Goal: Task Accomplishment & Management: Complete application form

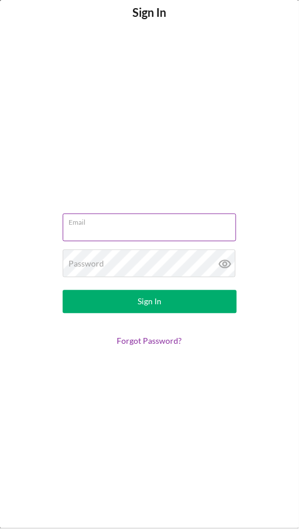
click at [197, 220] on div "Email" at bounding box center [150, 228] width 174 height 29
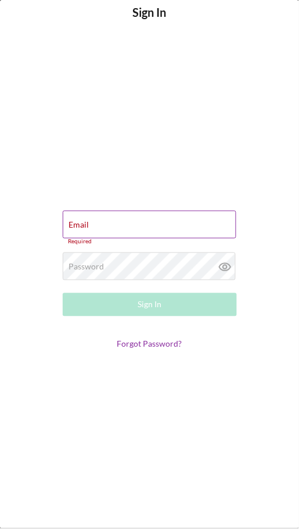
click at [185, 226] on div "Email Required" at bounding box center [150, 228] width 174 height 35
type input "[EMAIL_ADDRESS][DOMAIN_NAME]"
click at [63, 293] on button "Sign In" at bounding box center [150, 304] width 174 height 23
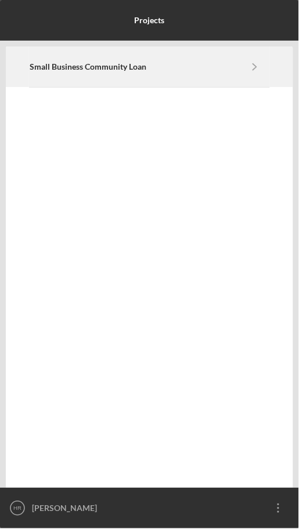
click at [265, 60] on icon "Icon/Navigate" at bounding box center [255, 66] width 26 height 26
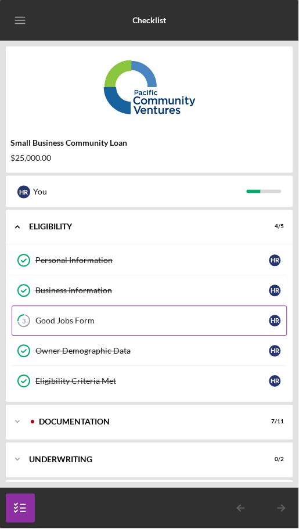
click at [189, 327] on link "3 Good Jobs Form H R" at bounding box center [150, 321] width 276 height 30
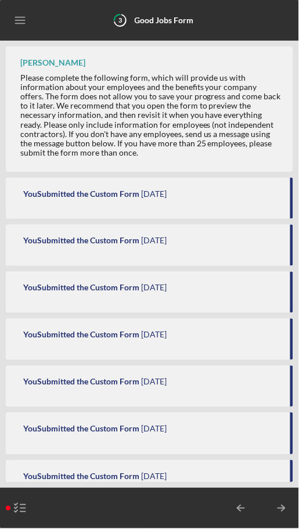
scroll to position [719, 0]
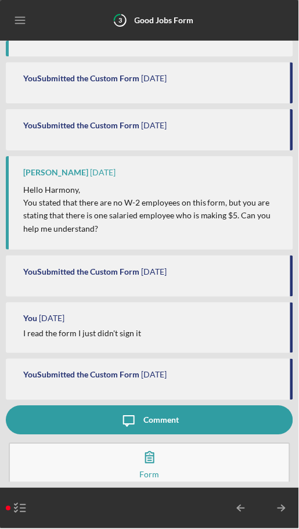
click at [217, 411] on button "Icon/Message Comment" at bounding box center [149, 420] width 287 height 29
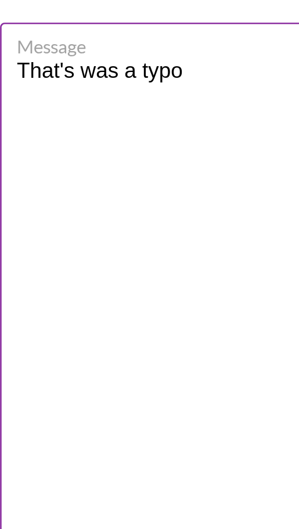
click at [88, 54] on textarea "That's was a typo" at bounding box center [149, 246] width 275 height 410
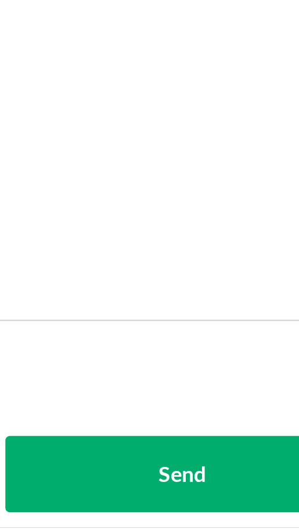
type textarea "That's was a typo I haven't been able to get past this section I couldn't figur…"
click at [233, 510] on div "Send" at bounding box center [226, 508] width 18 height 29
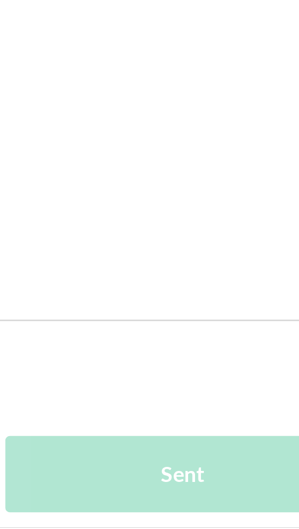
scroll to position [785, 0]
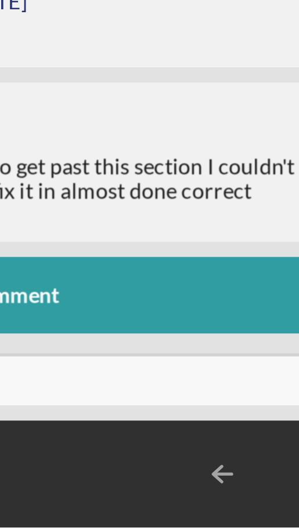
scroll to position [785, 0]
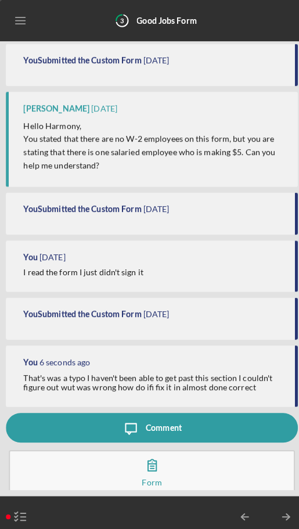
click at [157, 458] on icon "button" at bounding box center [149, 457] width 29 height 29
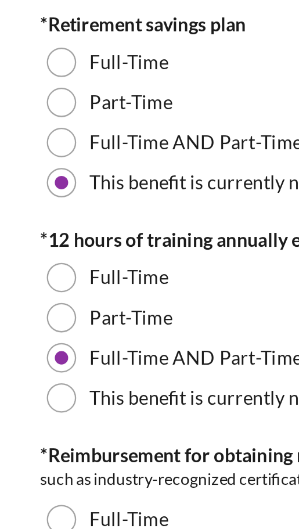
scroll to position [594, 0]
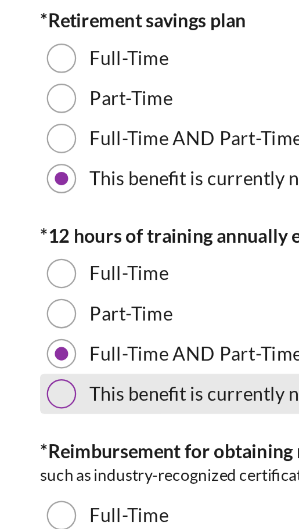
click at [28, 217] on div at bounding box center [26, 221] width 13 height 13
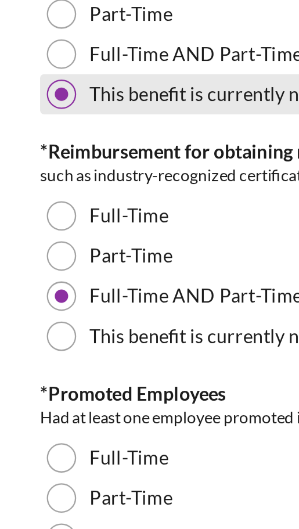
scroll to position [726, 0]
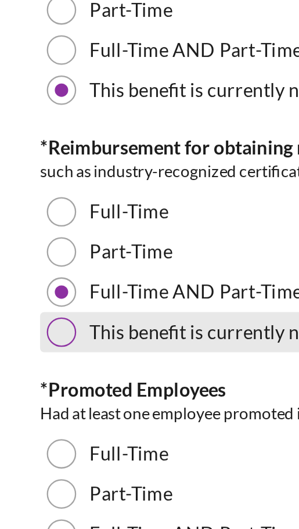
click at [28, 194] on div at bounding box center [26, 194] width 13 height 13
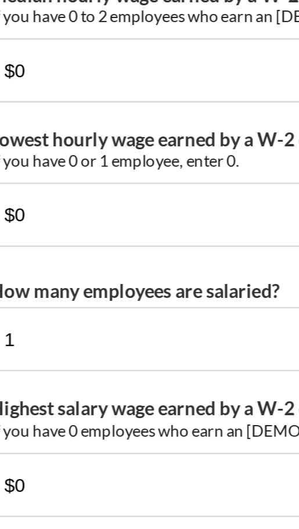
scroll to position [2411, 0]
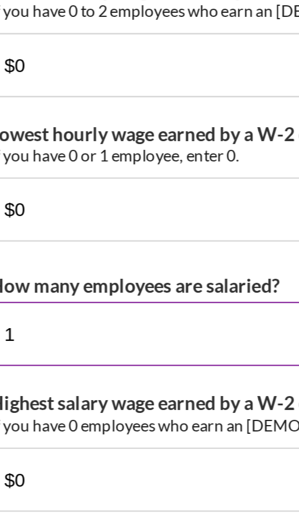
click at [42, 182] on input "1" at bounding box center [149, 195] width 264 height 28
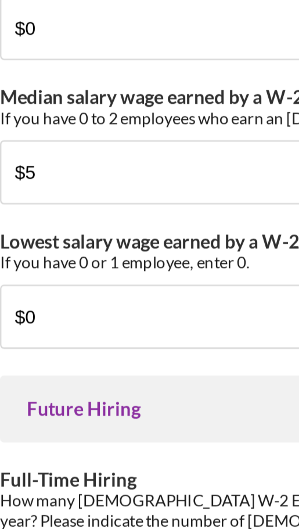
scroll to position [2542, 0]
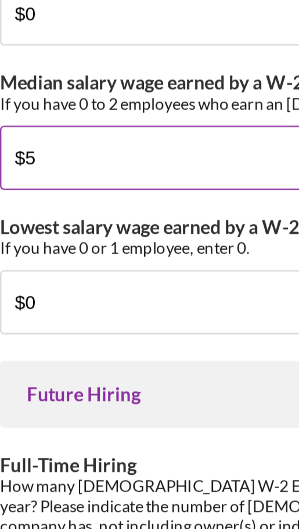
type input "0"
click at [73, 176] on input "$5" at bounding box center [149, 190] width 264 height 28
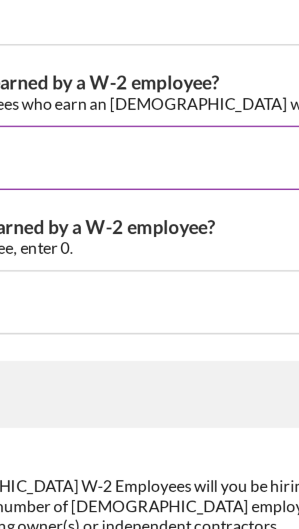
click at [143, 179] on input "Median salary wage earned by a W-2 employee?" at bounding box center [149, 190] width 264 height 28
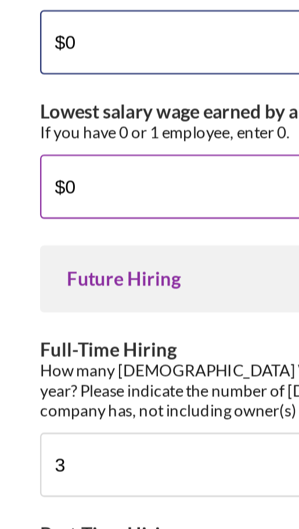
type input "$0"
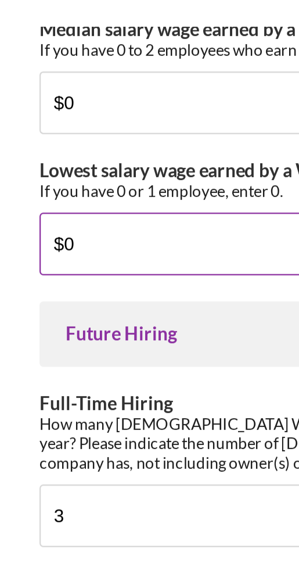
scroll to position [2490, 0]
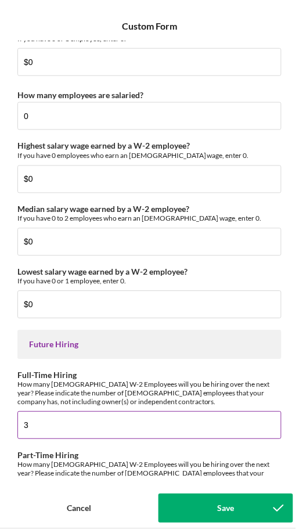
click at [93, 412] on input "3" at bounding box center [149, 426] width 264 height 28
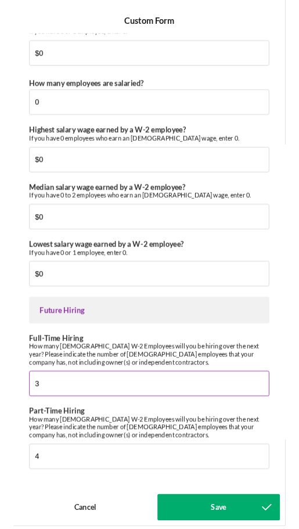
scroll to position [785, 0]
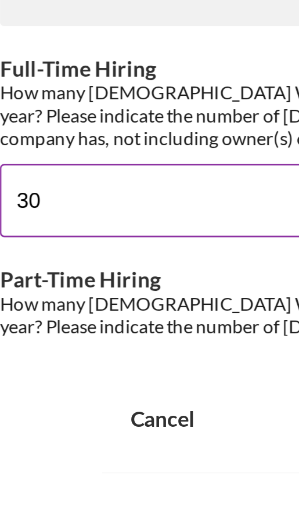
type input "3"
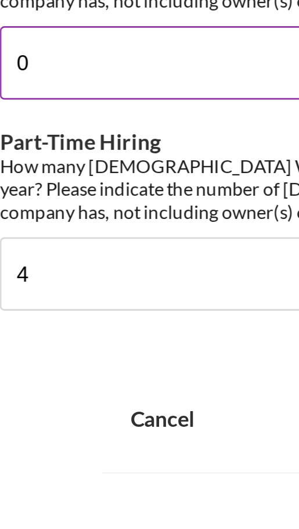
scroll to position [2542, 0]
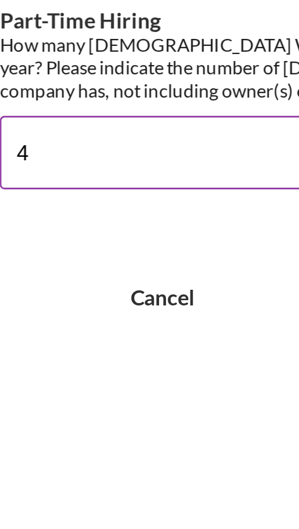
type input "0"
click at [41, 439] on input "4" at bounding box center [149, 453] width 264 height 28
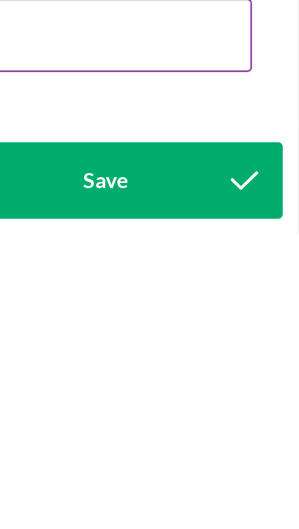
scroll to position [0, 0]
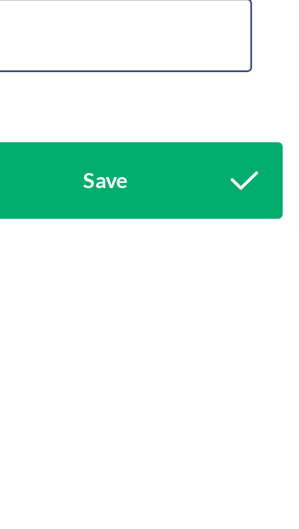
type input "0"
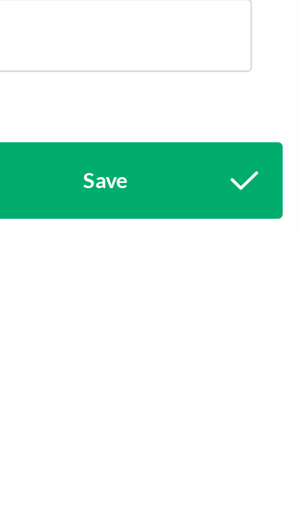
click at [269, 506] on icon "submit" at bounding box center [278, 508] width 29 height 29
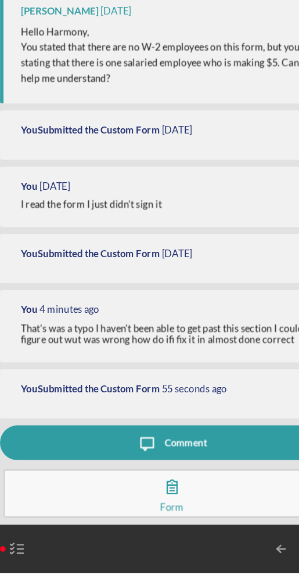
scroll to position [787, 0]
